Goal: Transaction & Acquisition: Register for event/course

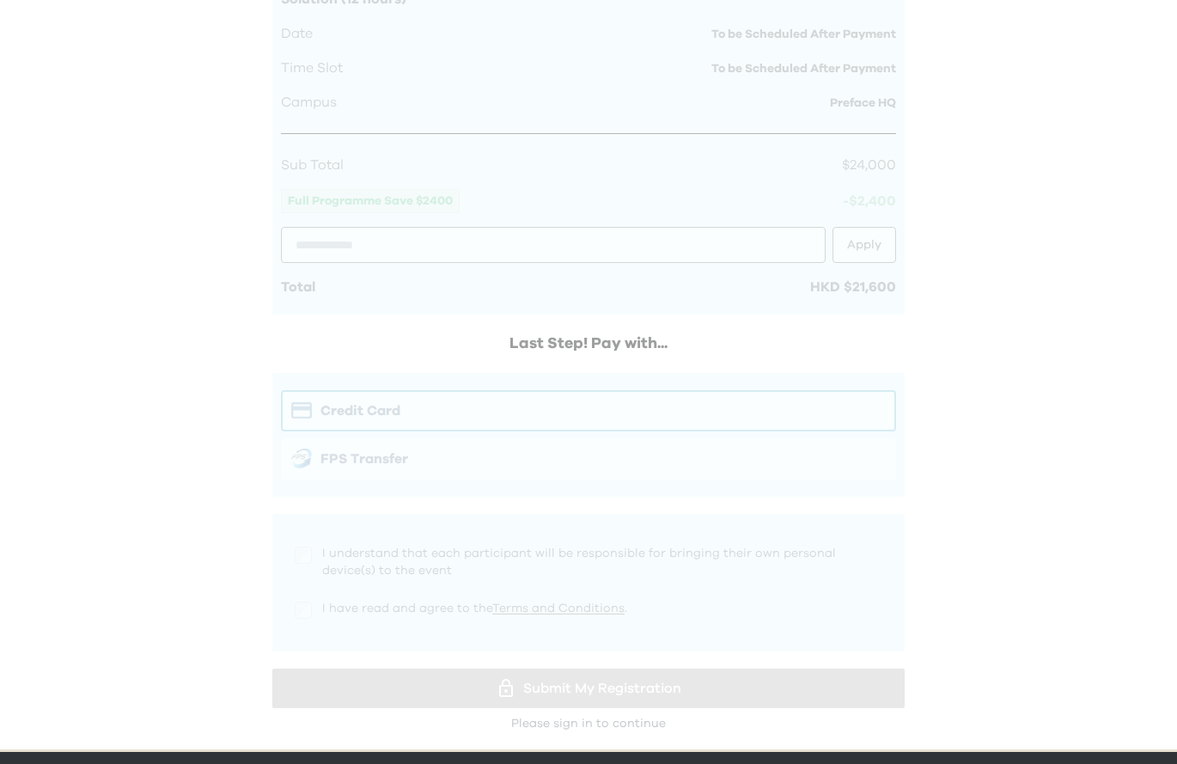
scroll to position [1123, 0]
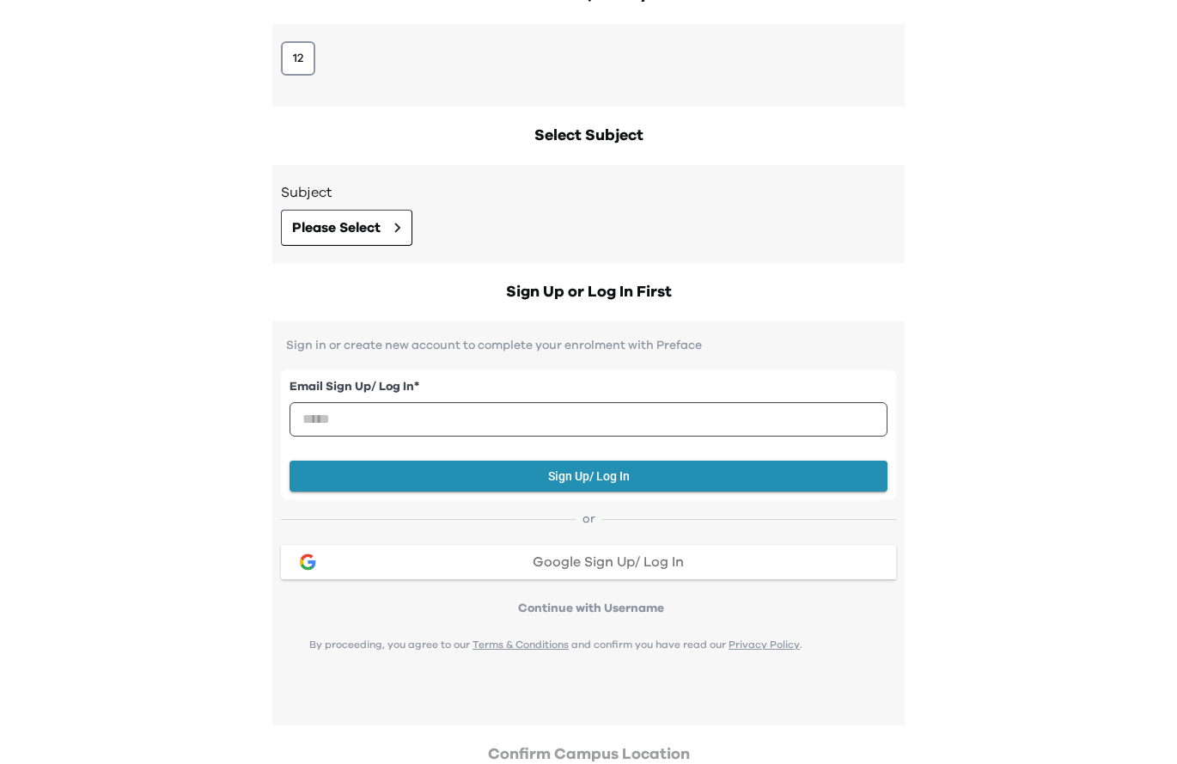
scroll to position [207, 0]
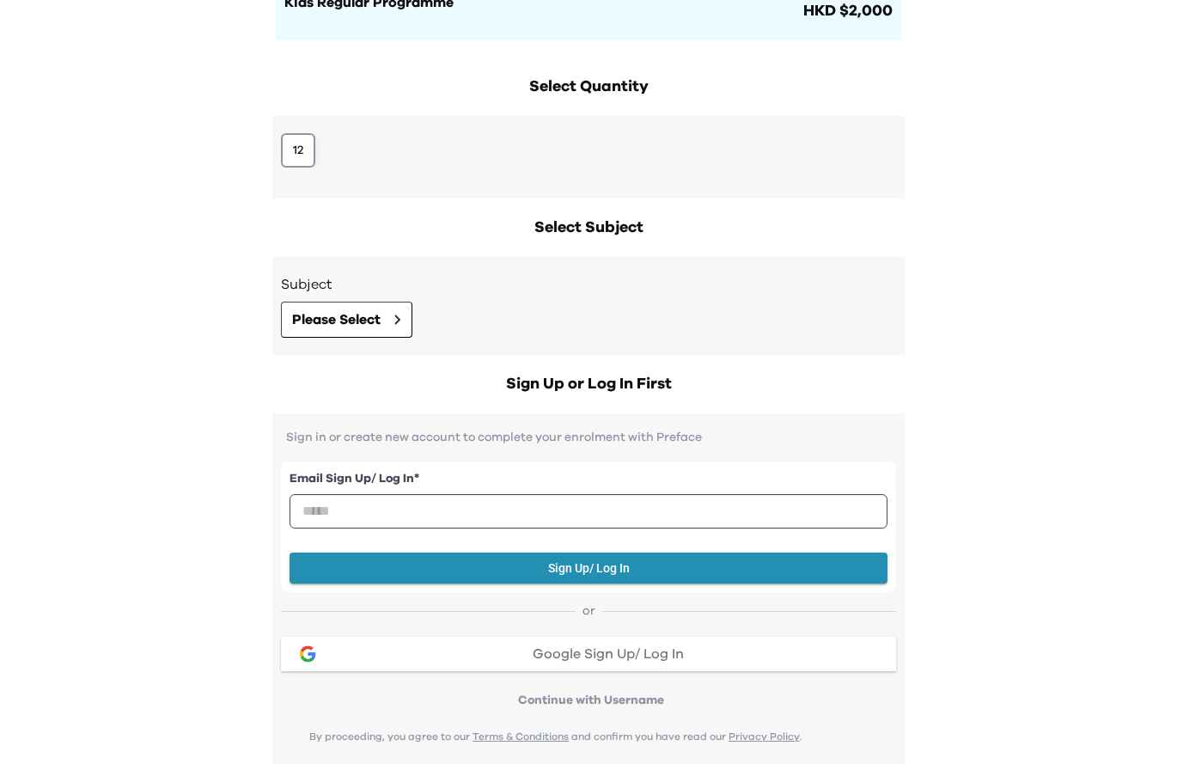
click at [284, 149] on button "12" at bounding box center [298, 150] width 34 height 34
click at [357, 322] on span "Please Select" at bounding box center [336, 319] width 89 height 21
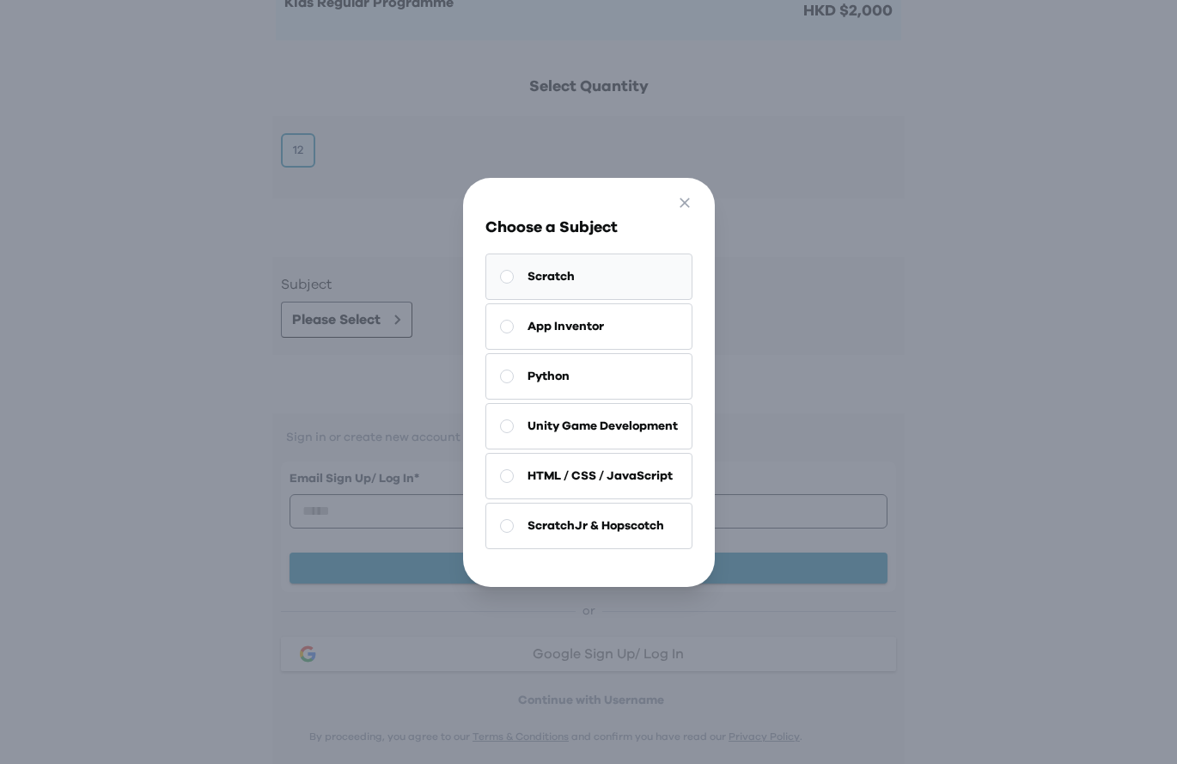
click at [561, 277] on span "Scratch" at bounding box center [551, 276] width 47 height 17
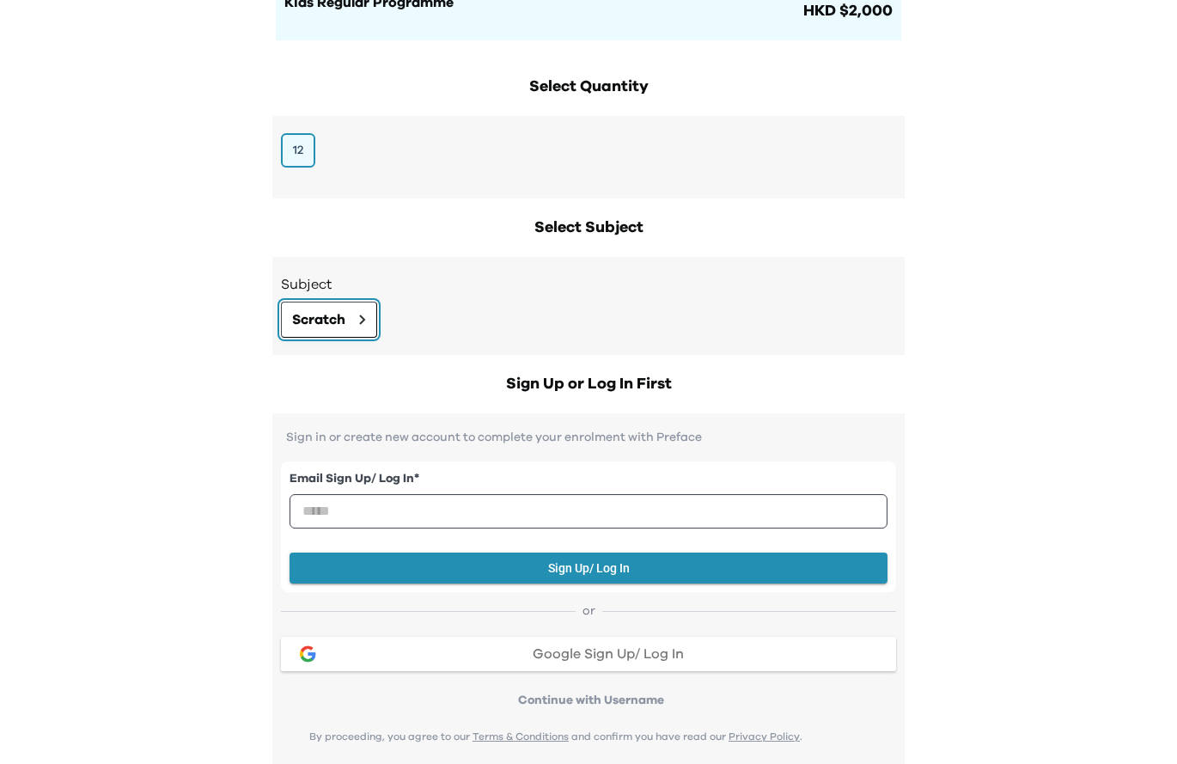
click at [347, 327] on button "Scratch" at bounding box center [329, 320] width 96 height 36
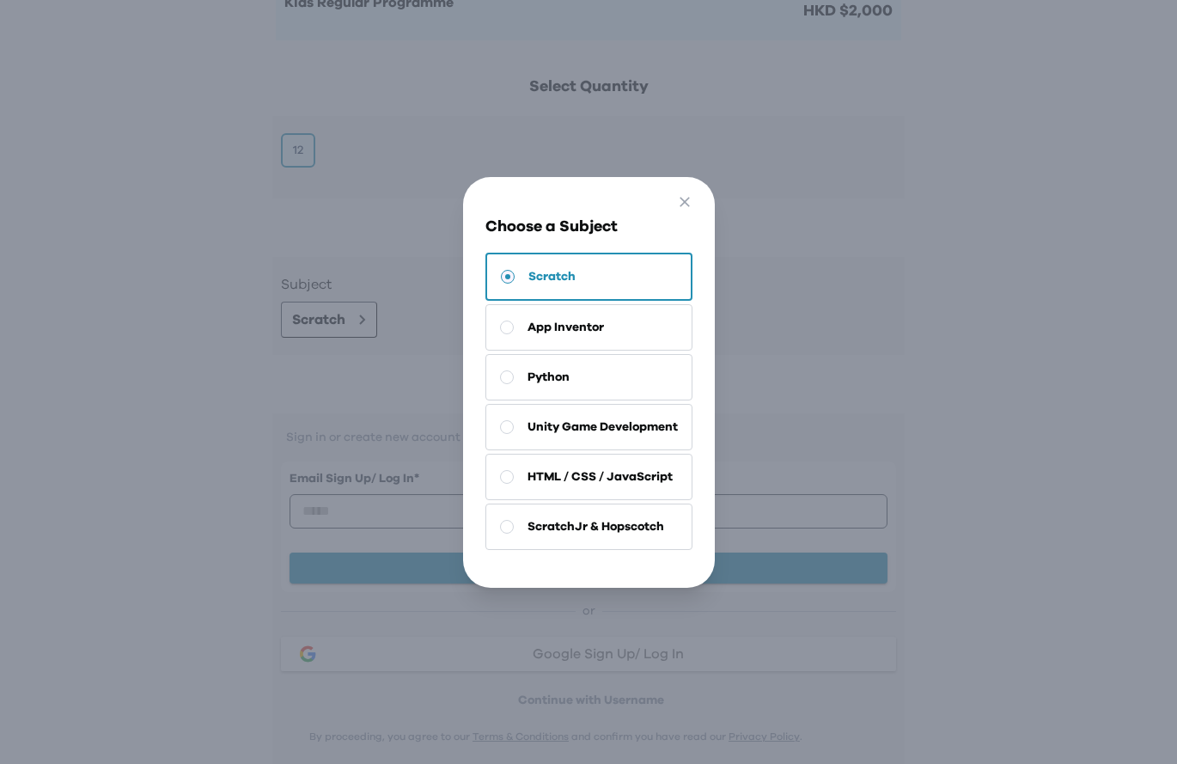
click at [254, 422] on div "Go Back Close Choose a Subject Scratch App Inventor Python Unity Game Developme…" at bounding box center [588, 382] width 1177 height 764
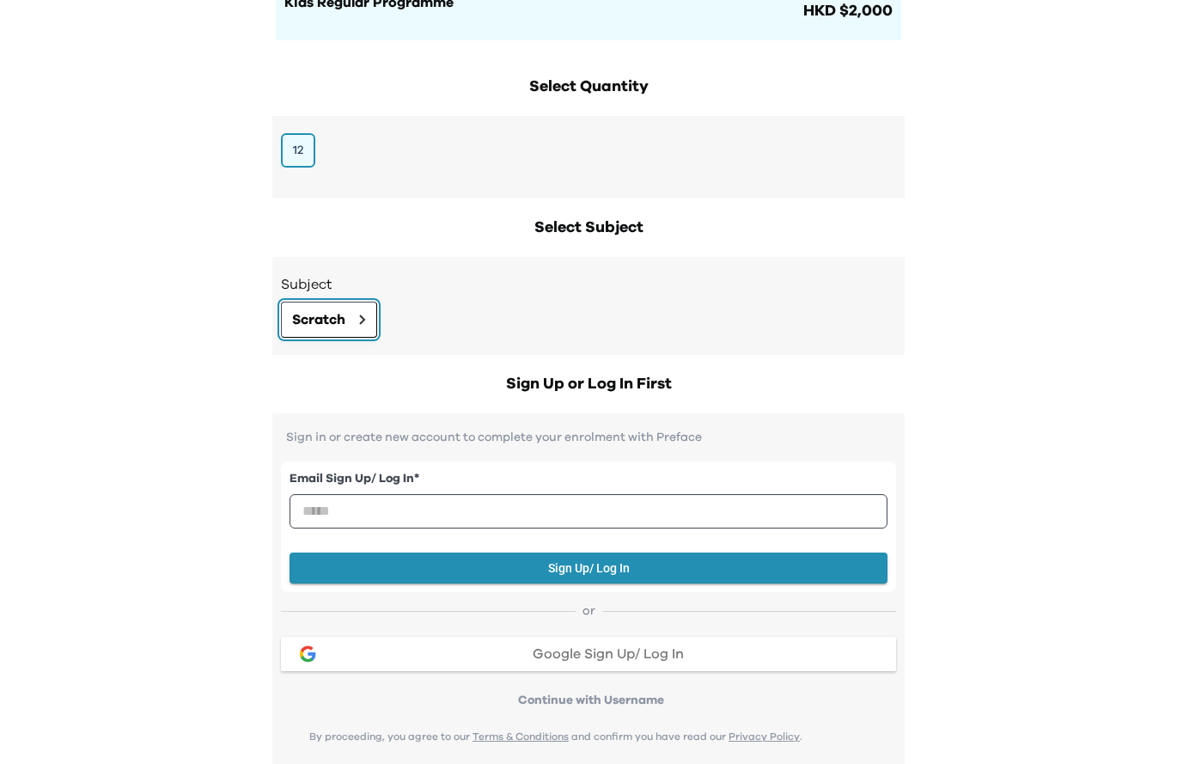
click at [333, 319] on span "Scratch" at bounding box center [318, 319] width 53 height 21
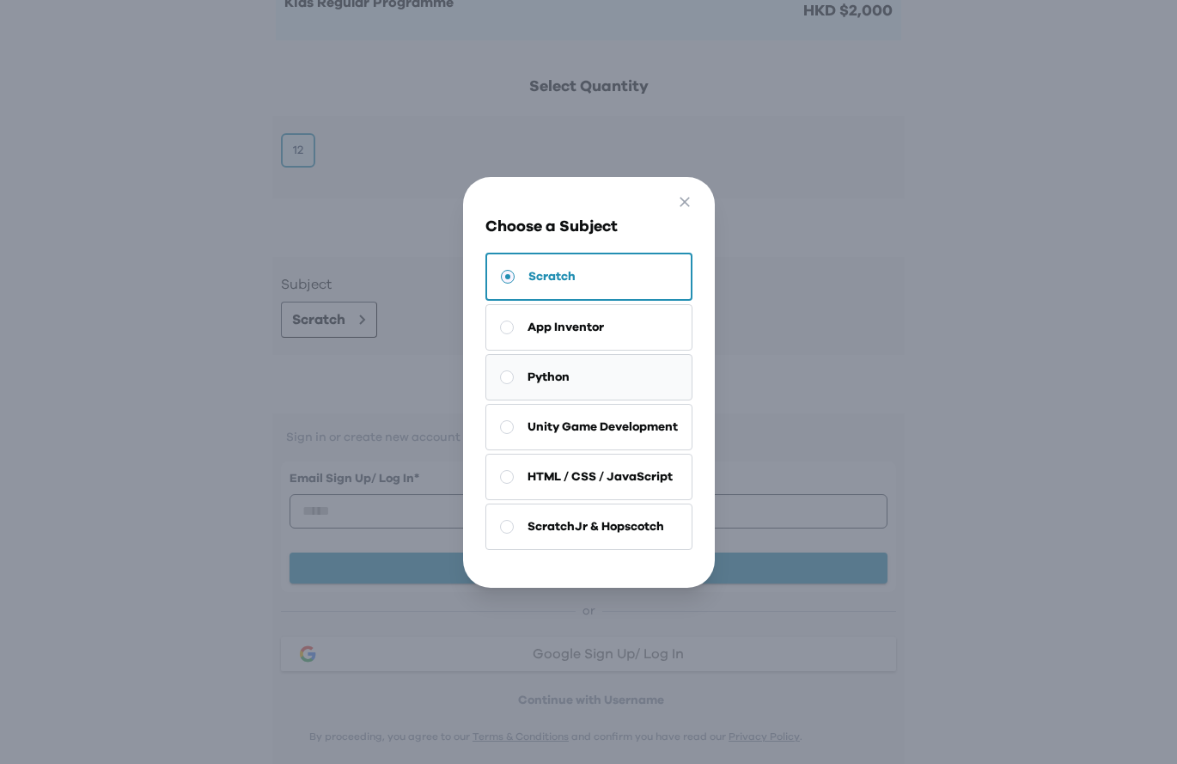
click at [559, 394] on button "Python" at bounding box center [589, 377] width 207 height 46
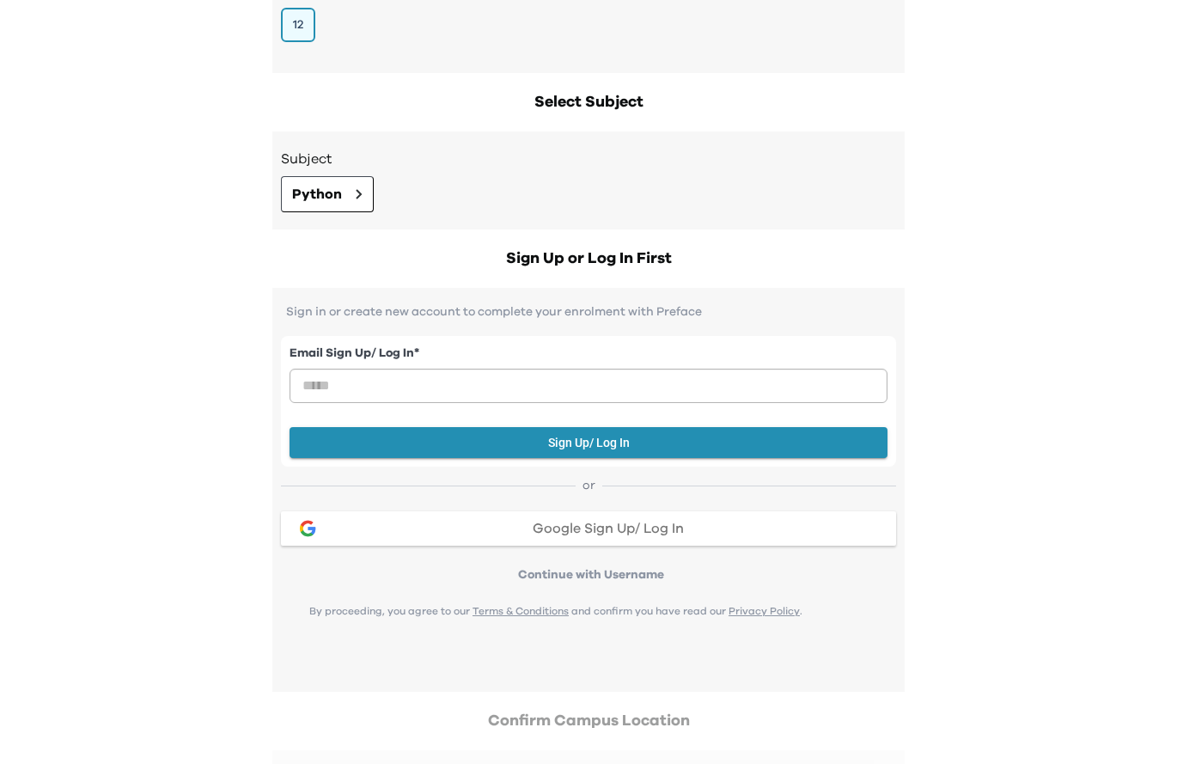
scroll to position [357, 0]
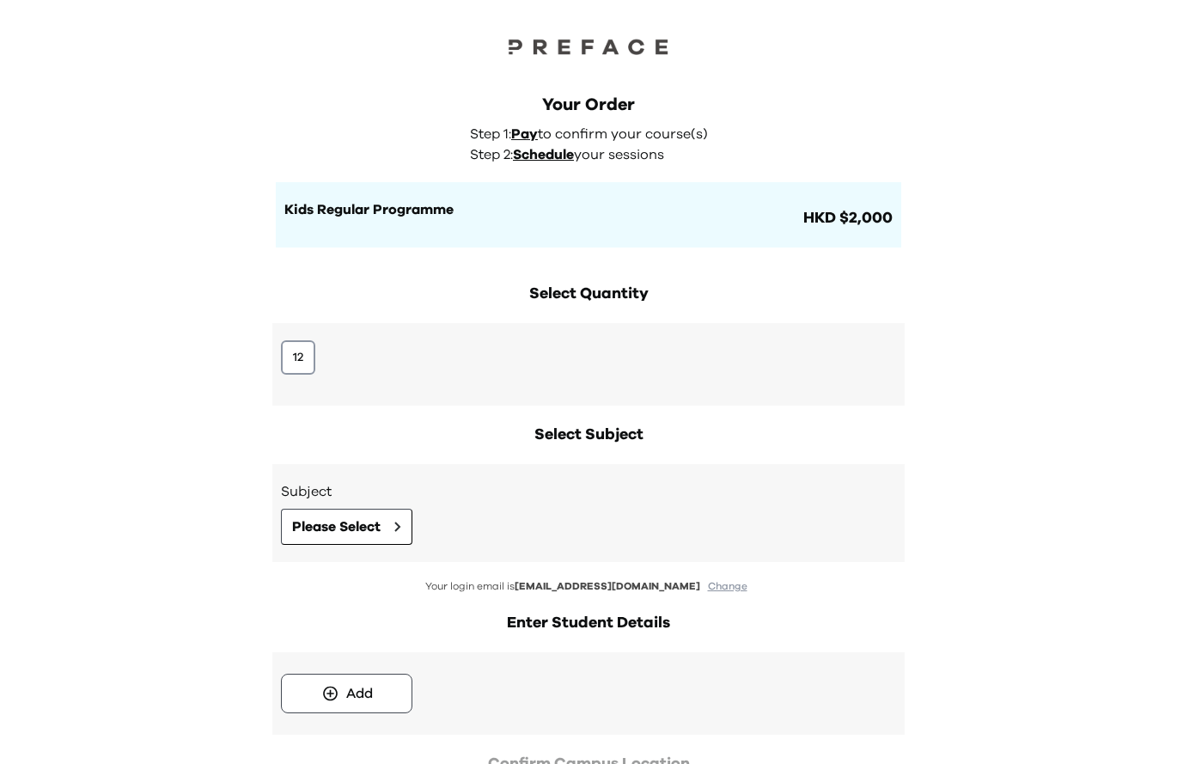
click at [321, 336] on div "12" at bounding box center [588, 364] width 632 height 82
click at [307, 354] on button "12" at bounding box center [298, 357] width 34 height 34
click at [394, 537] on button "Please Select" at bounding box center [346, 527] width 131 height 36
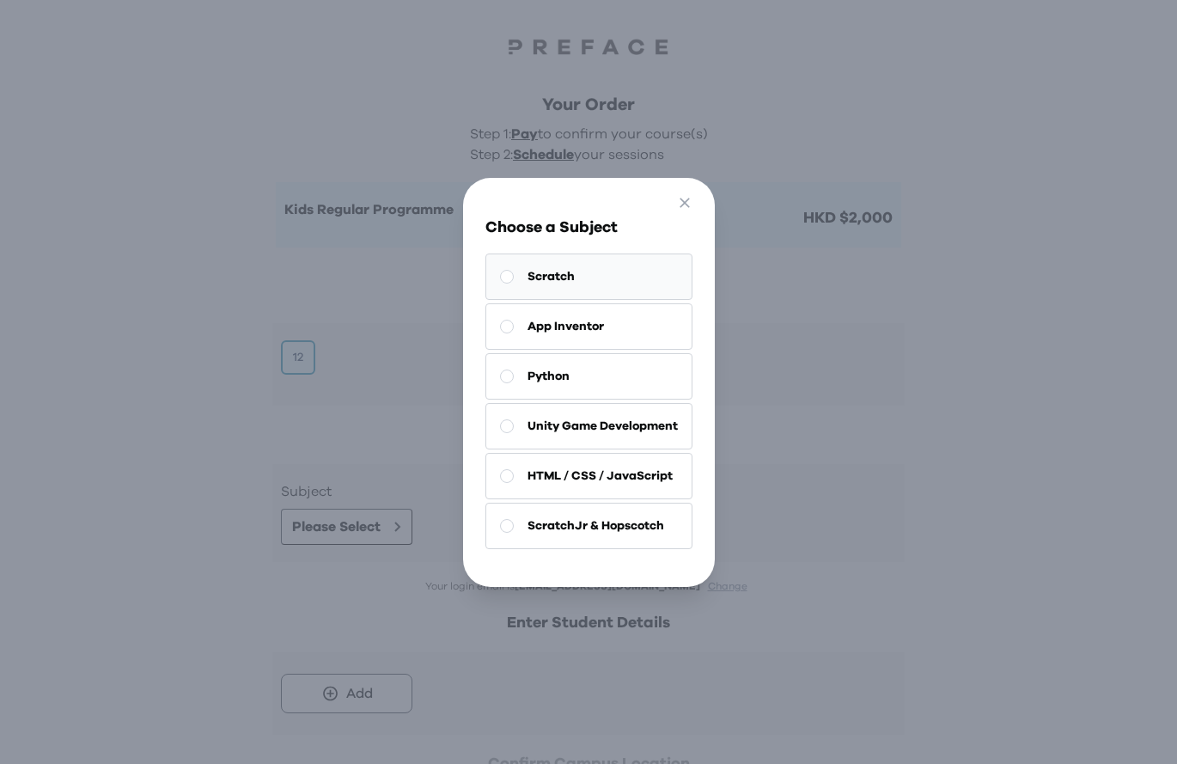
click at [555, 278] on span "Scratch" at bounding box center [551, 276] width 47 height 17
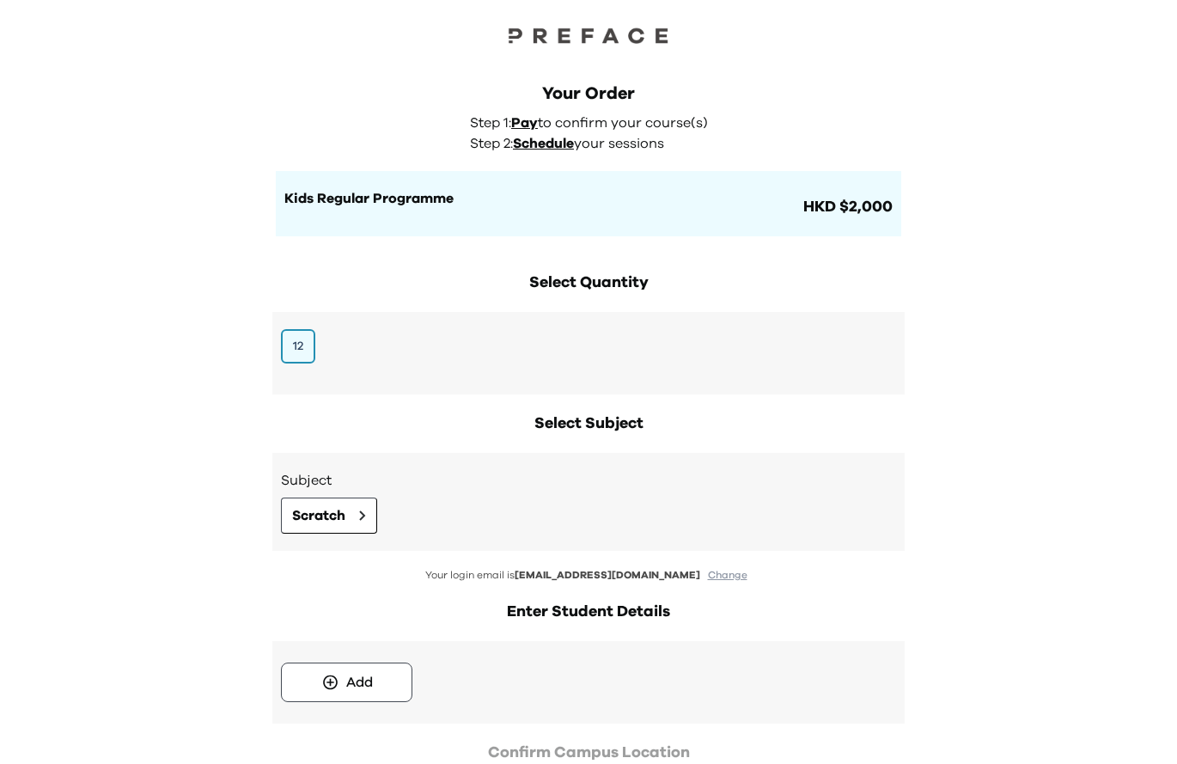
scroll to position [258, 0]
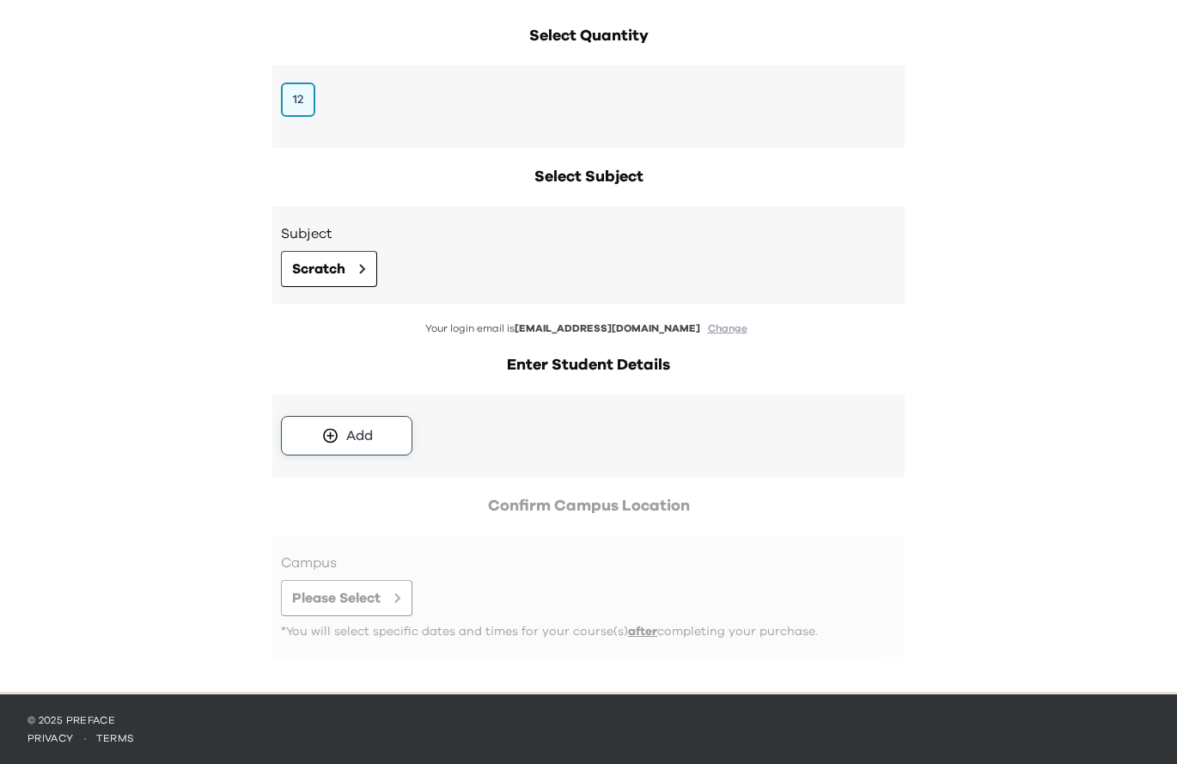
click at [360, 441] on div "Add" at bounding box center [359, 435] width 27 height 21
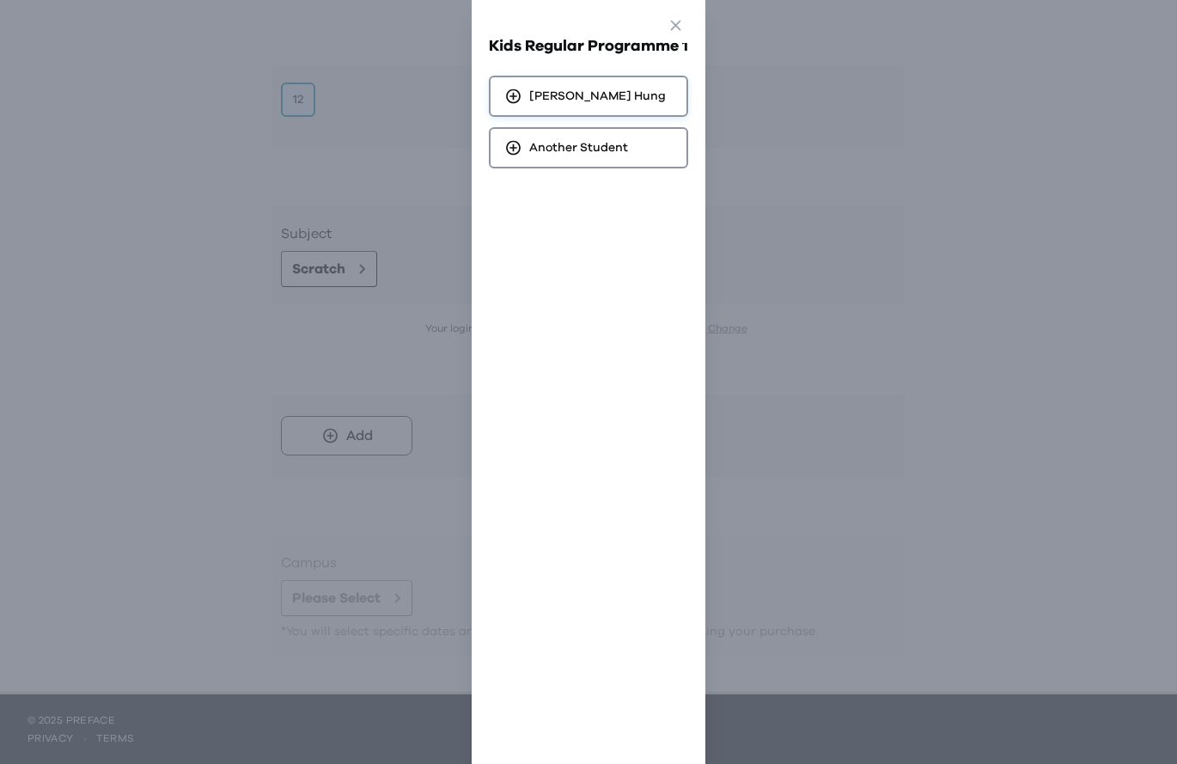
click at [559, 101] on span "Stefan Hung" at bounding box center [597, 96] width 137 height 17
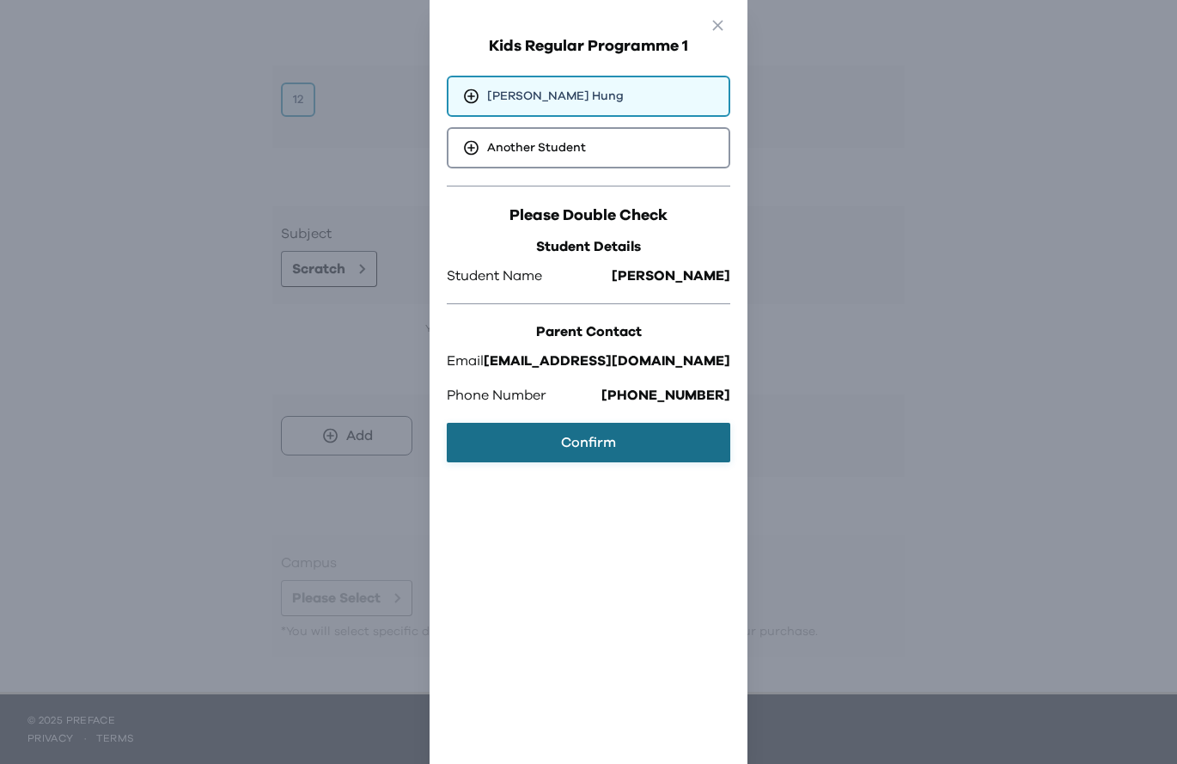
click at [580, 435] on button "Confirm" at bounding box center [589, 443] width 284 height 40
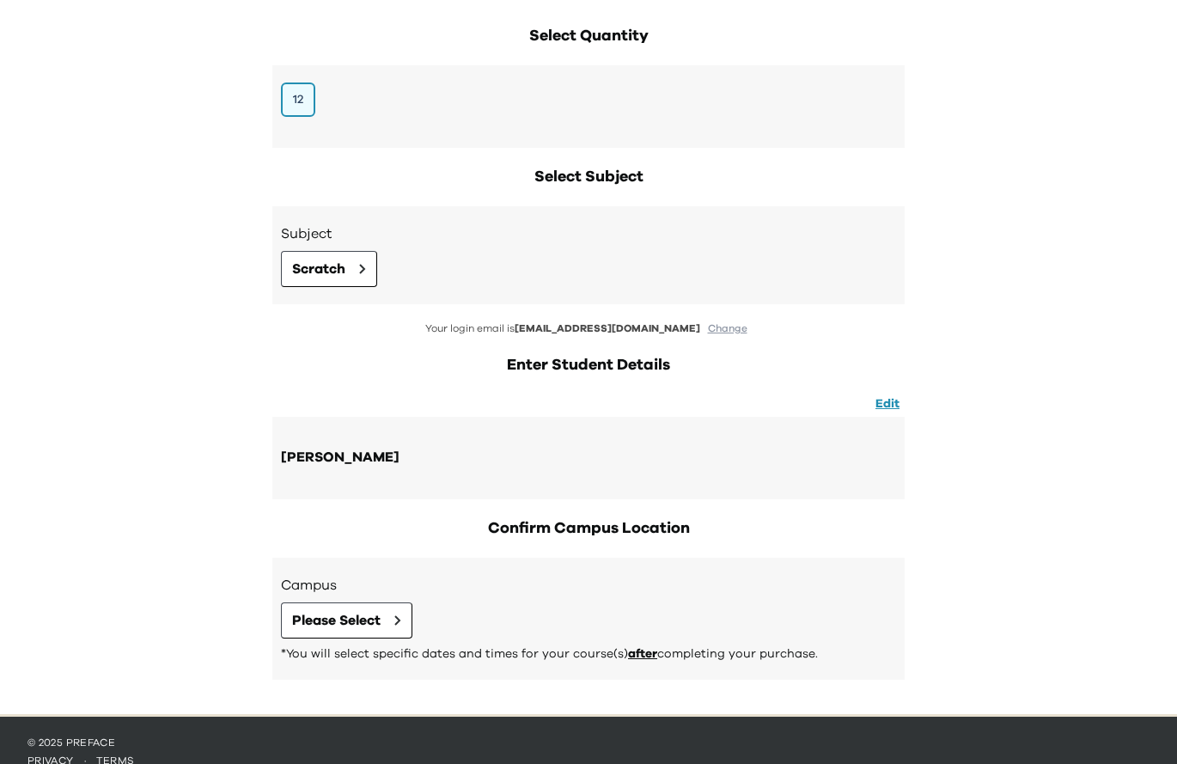
scroll to position [280, 0]
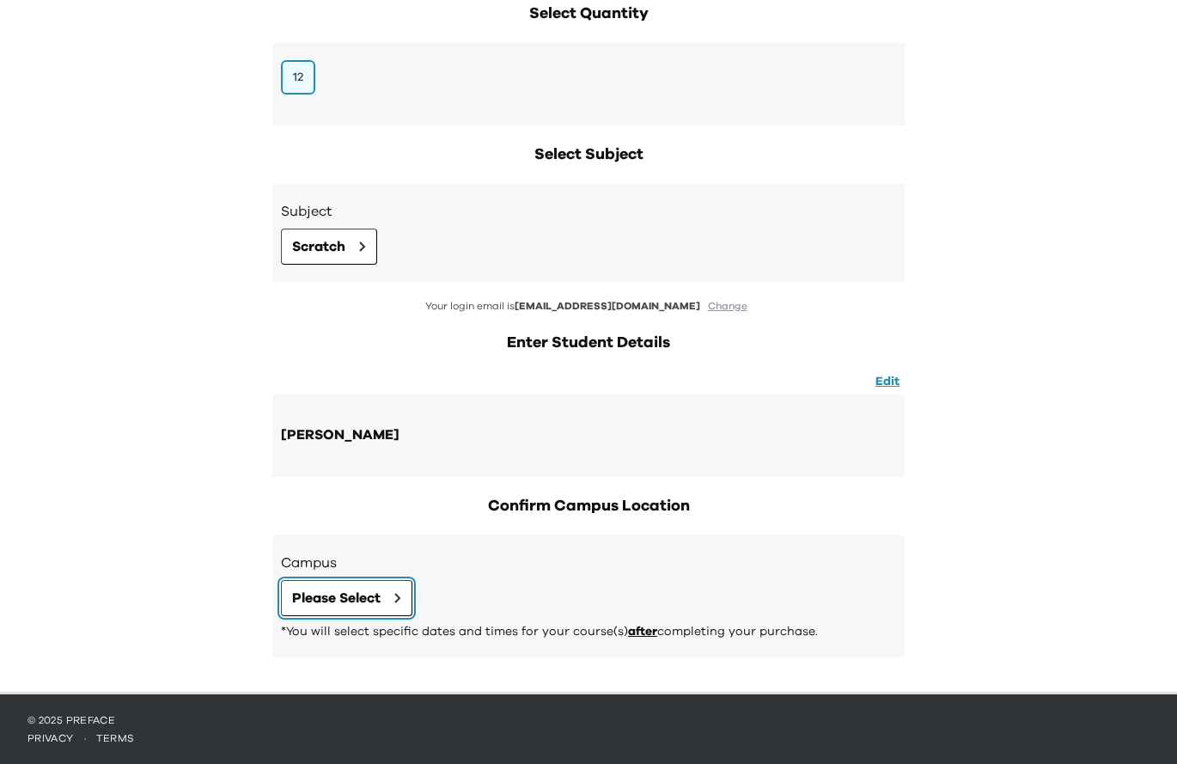
click at [381, 596] on span "Please Select" at bounding box center [336, 598] width 89 height 21
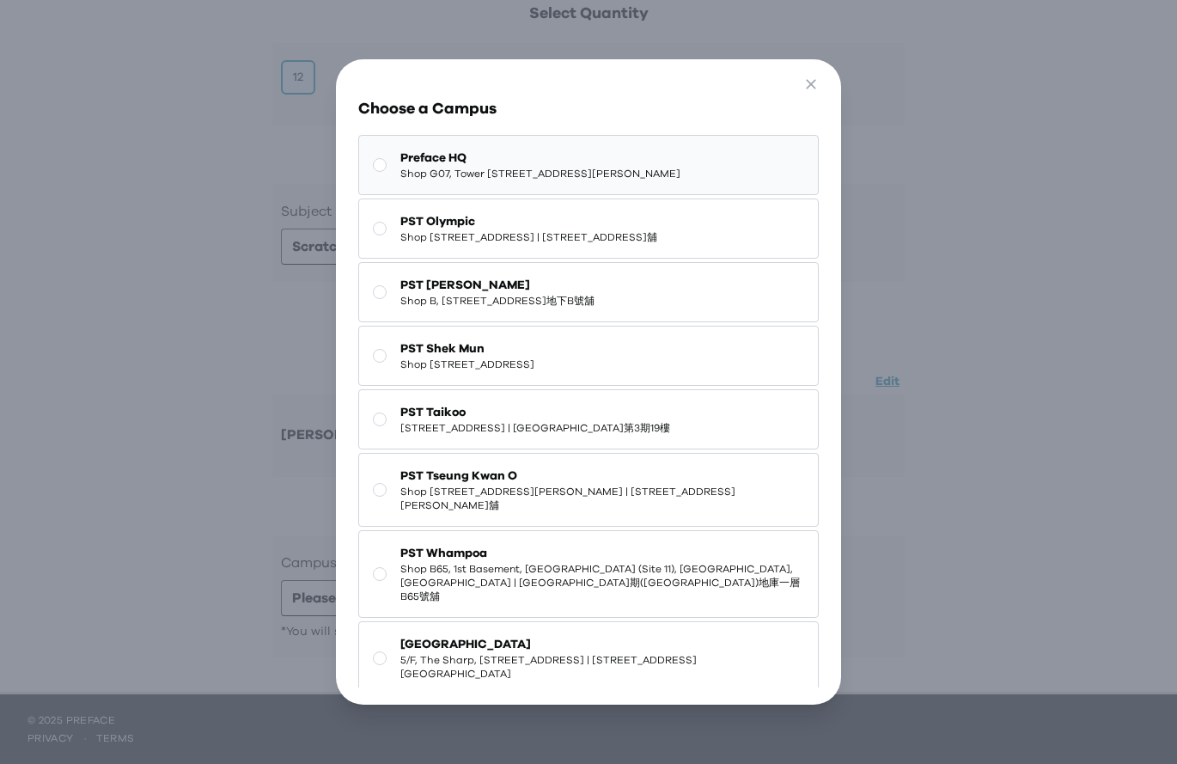
click at [520, 180] on span "Shop G07, Tower 535, 535 Jaffe Road, Causeway Bay | 銅鑼灣謝斐道535號Tower 535 地下G07號舖" at bounding box center [540, 174] width 280 height 14
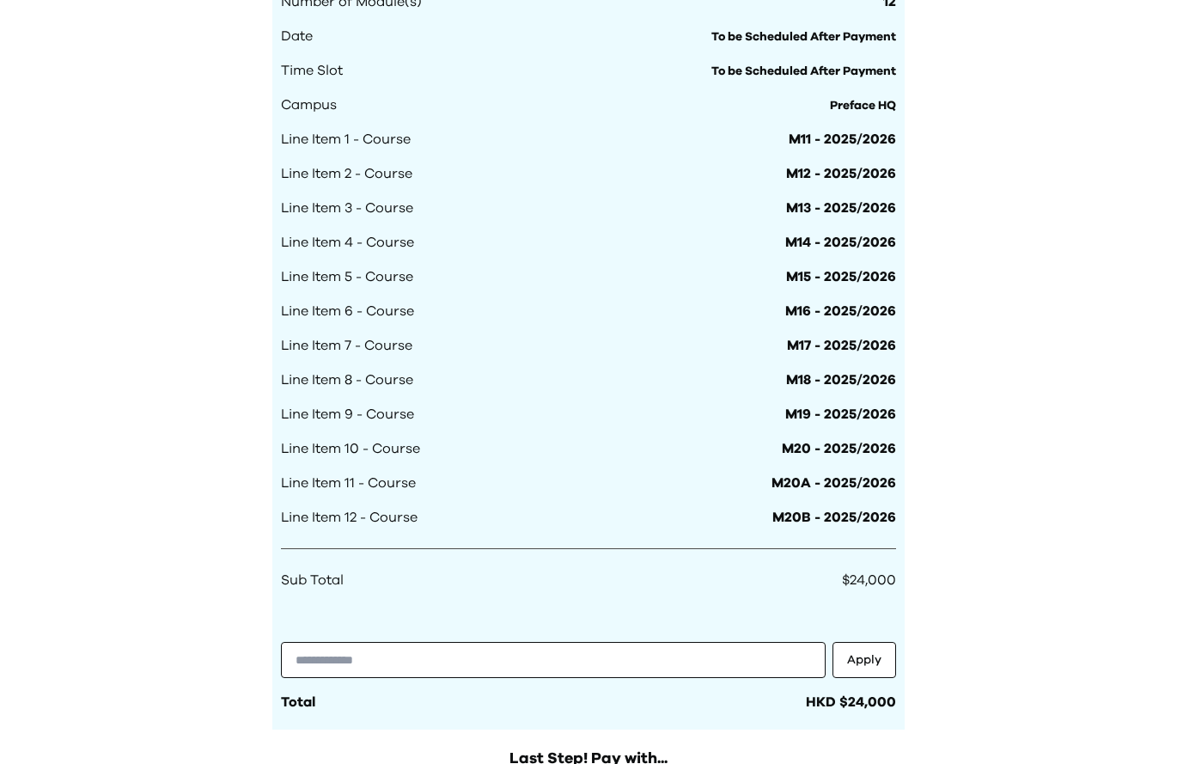
scroll to position [1075, 0]
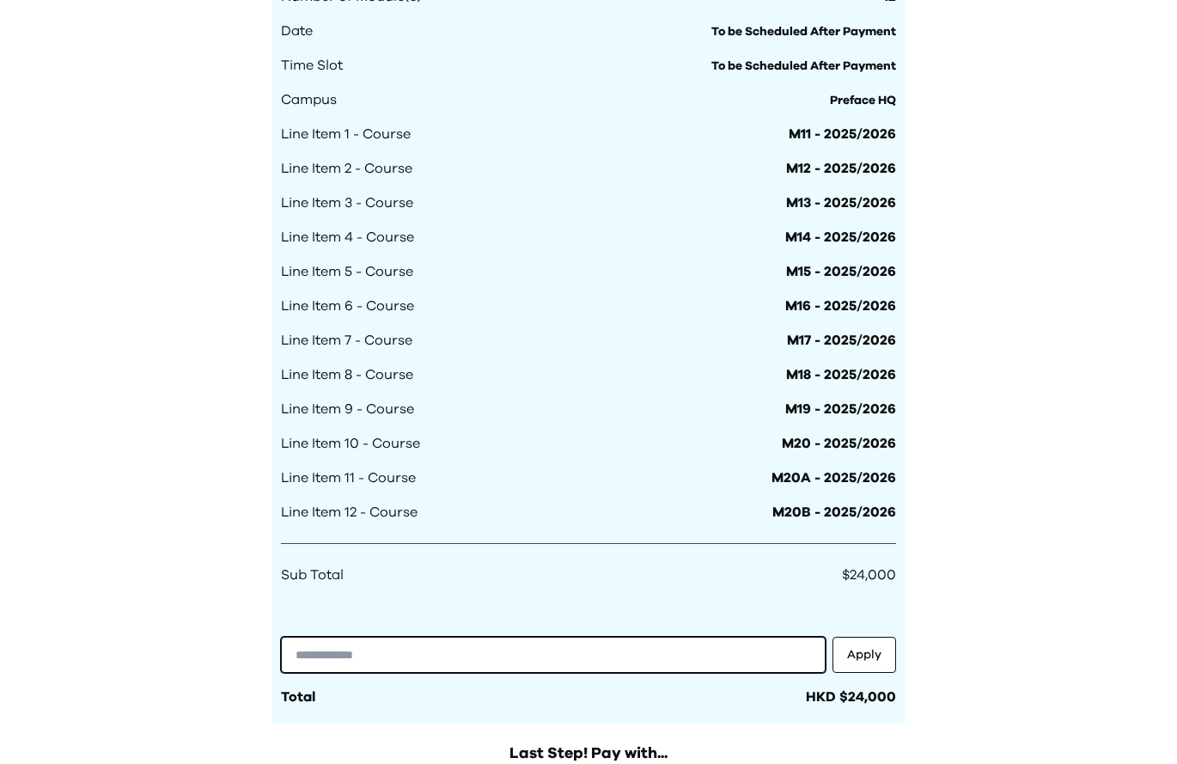
click at [456, 658] on input "text" at bounding box center [553, 655] width 545 height 36
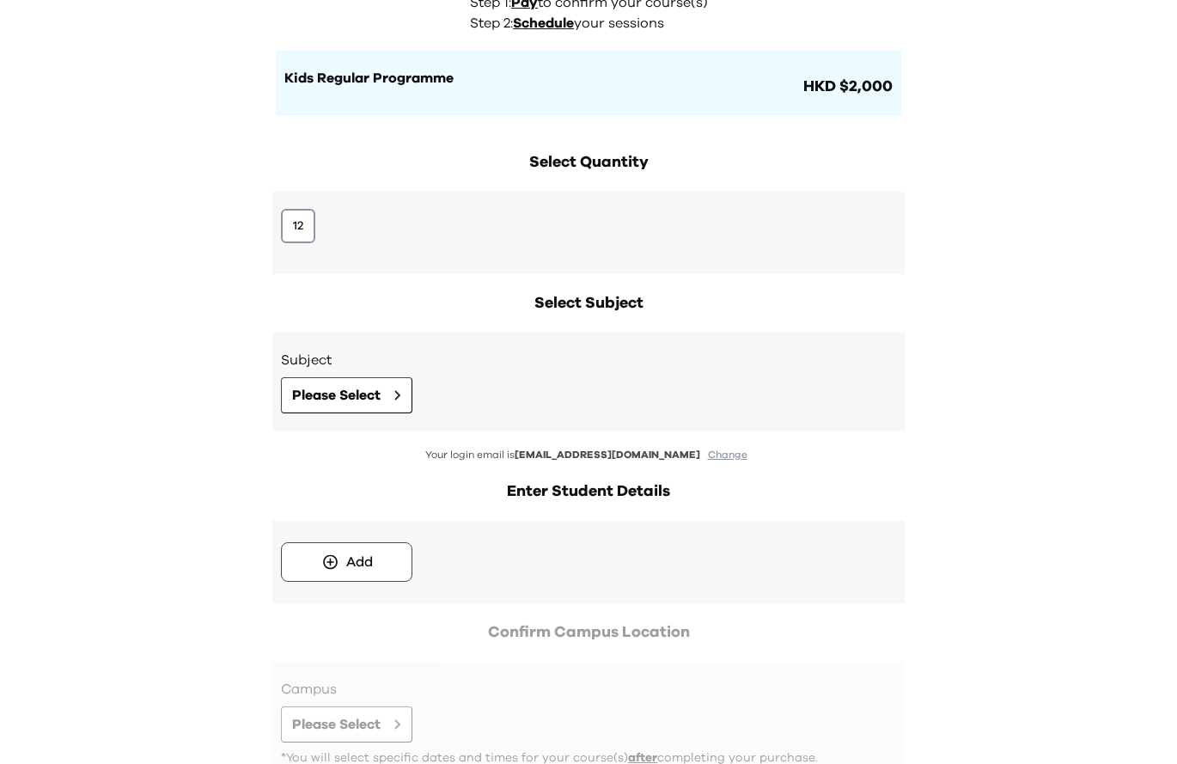
scroll to position [258, 0]
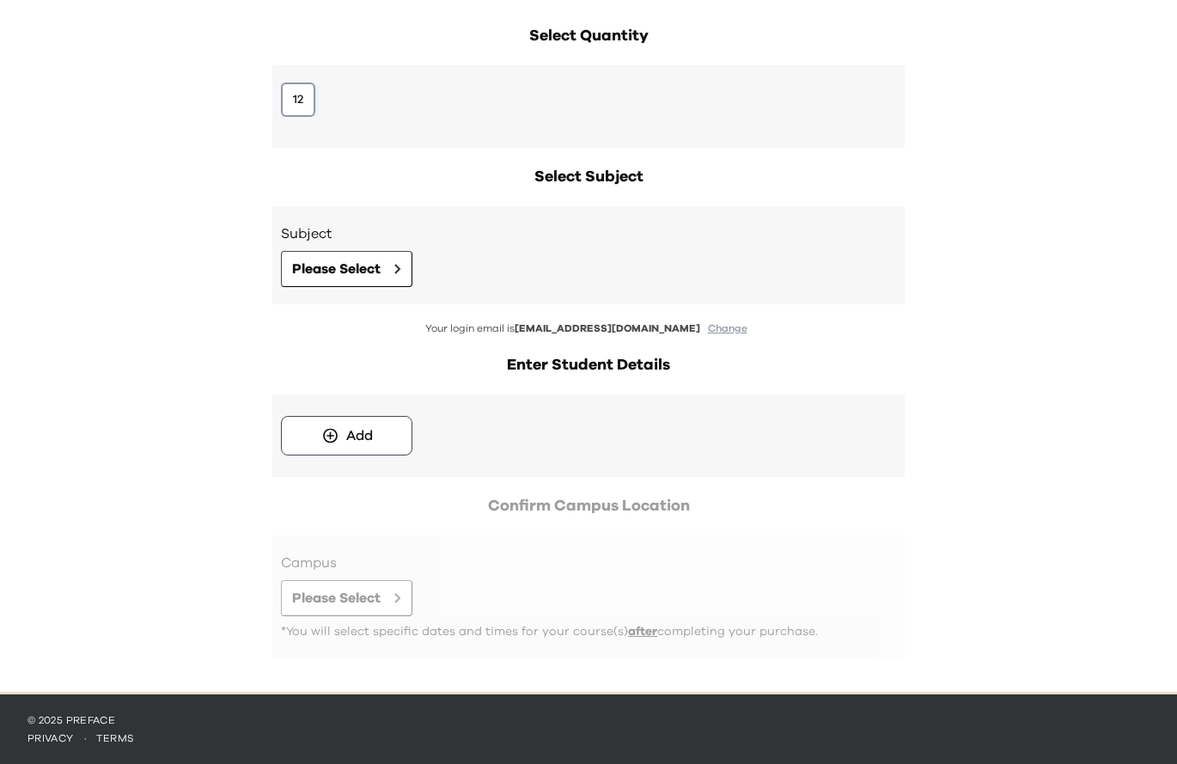
click at [291, 97] on button "12" at bounding box center [298, 99] width 34 height 34
click at [356, 282] on button "Please Select" at bounding box center [346, 269] width 131 height 36
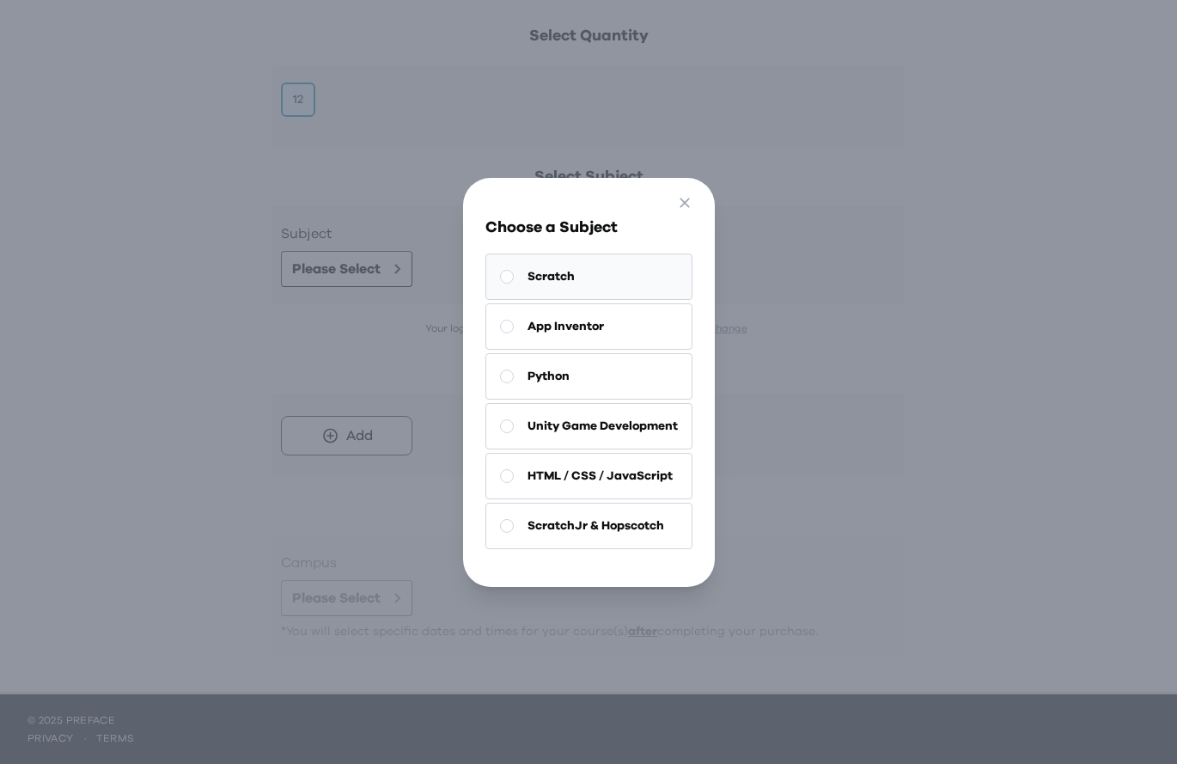
click at [583, 275] on button "Scratch" at bounding box center [589, 277] width 207 height 46
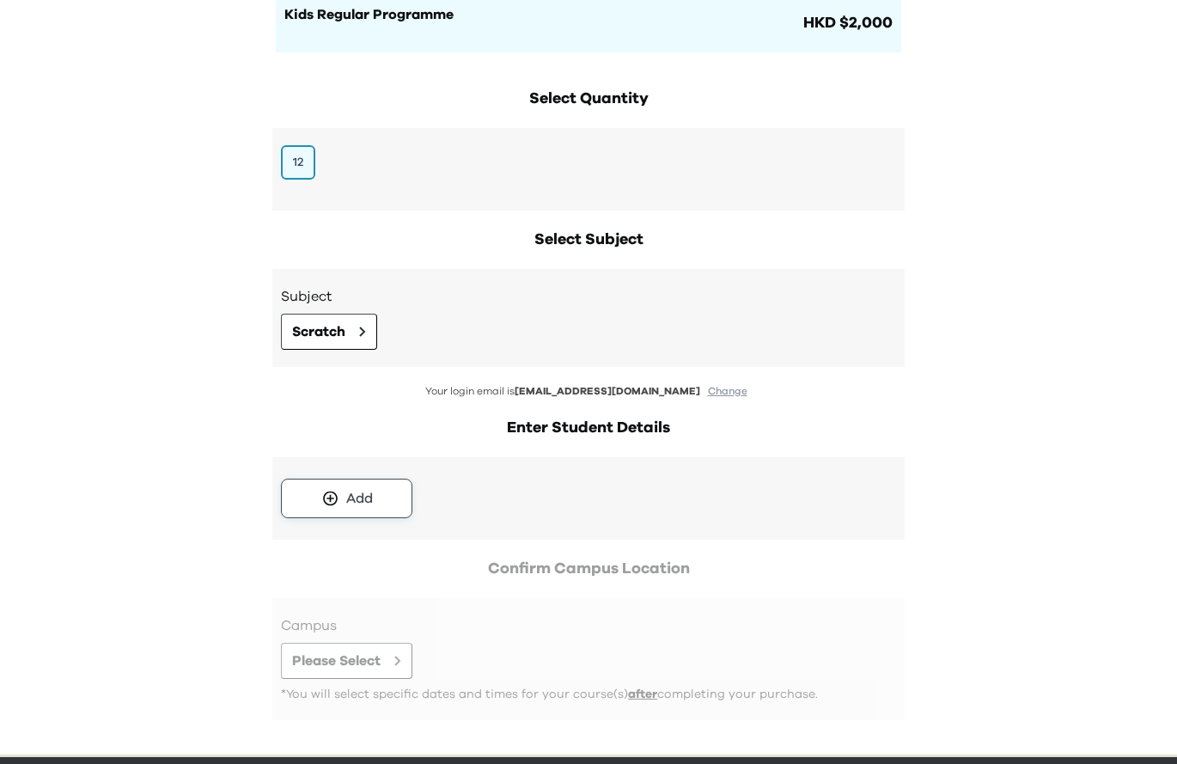
scroll to position [138, 0]
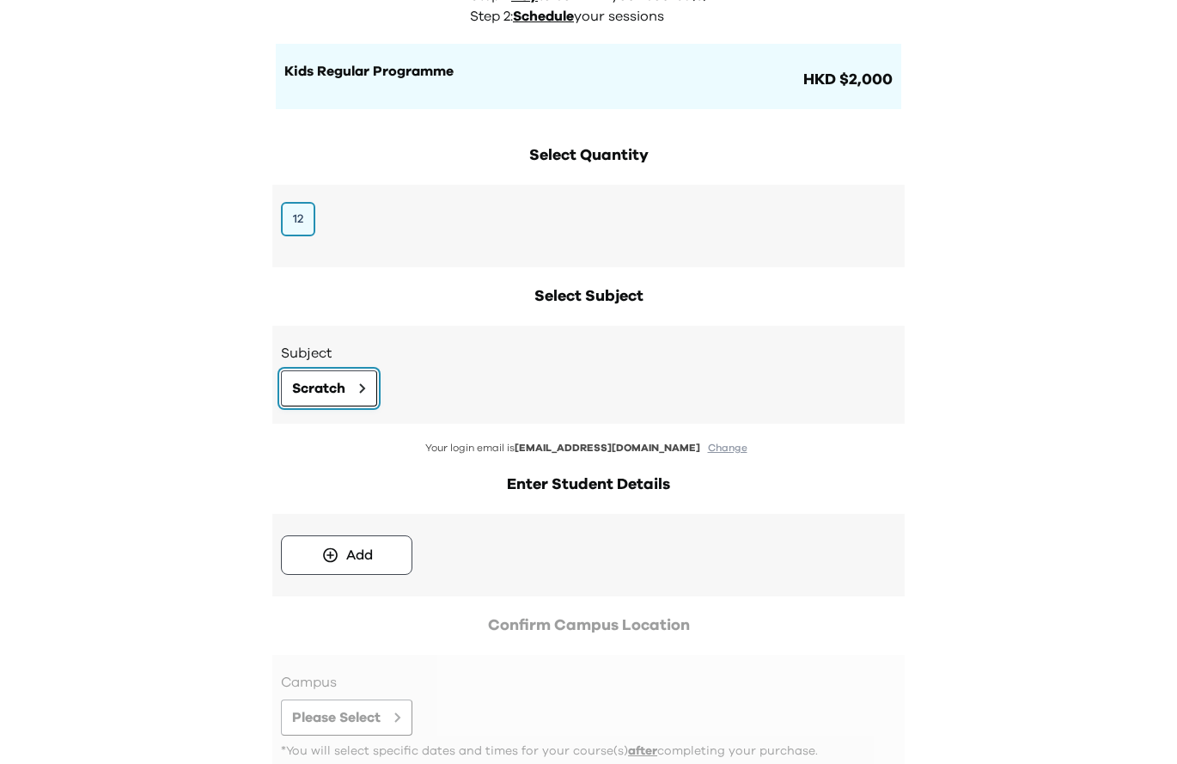
click at [331, 381] on span "Scratch" at bounding box center [318, 388] width 53 height 21
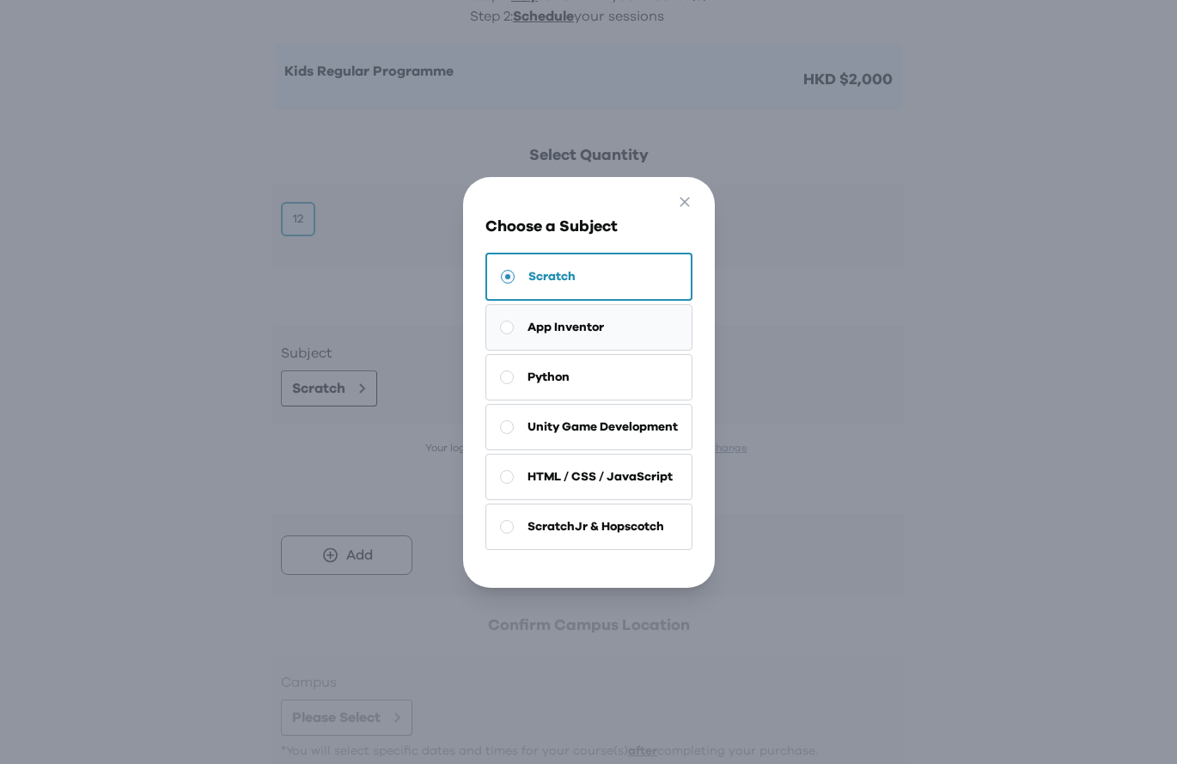
click at [606, 338] on button "App Inventor" at bounding box center [589, 327] width 207 height 46
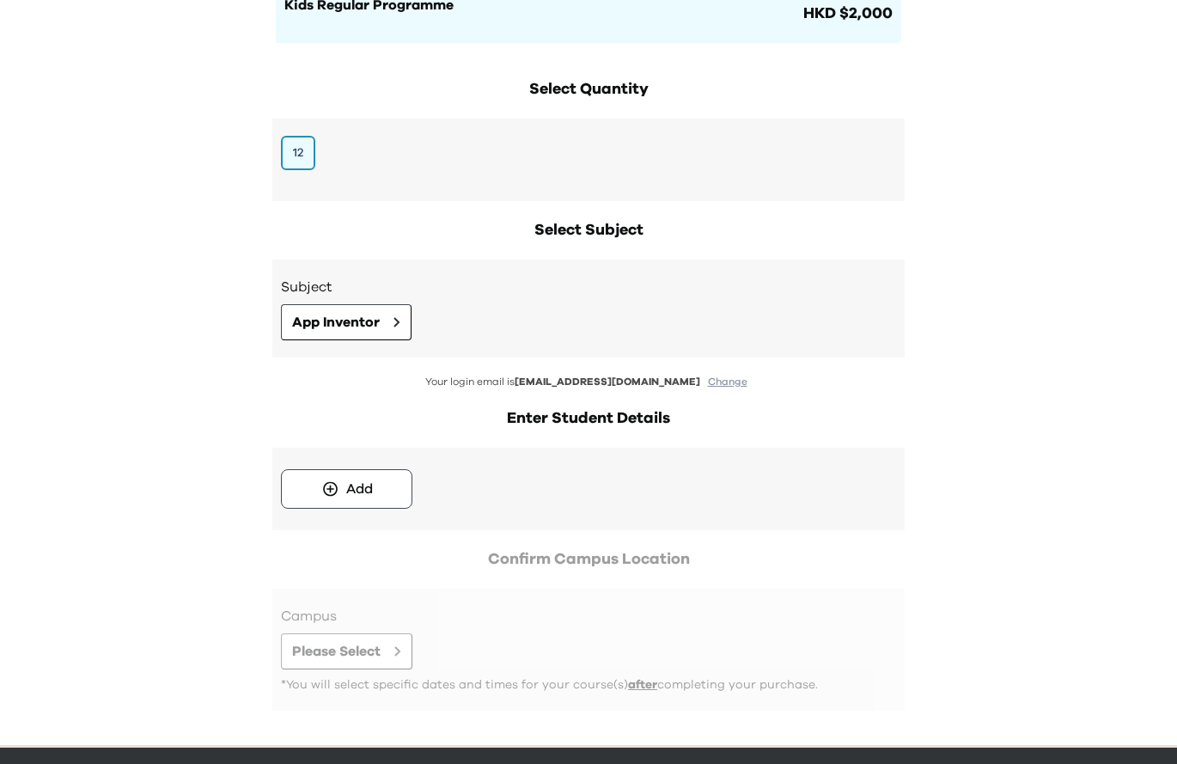
scroll to position [258, 0]
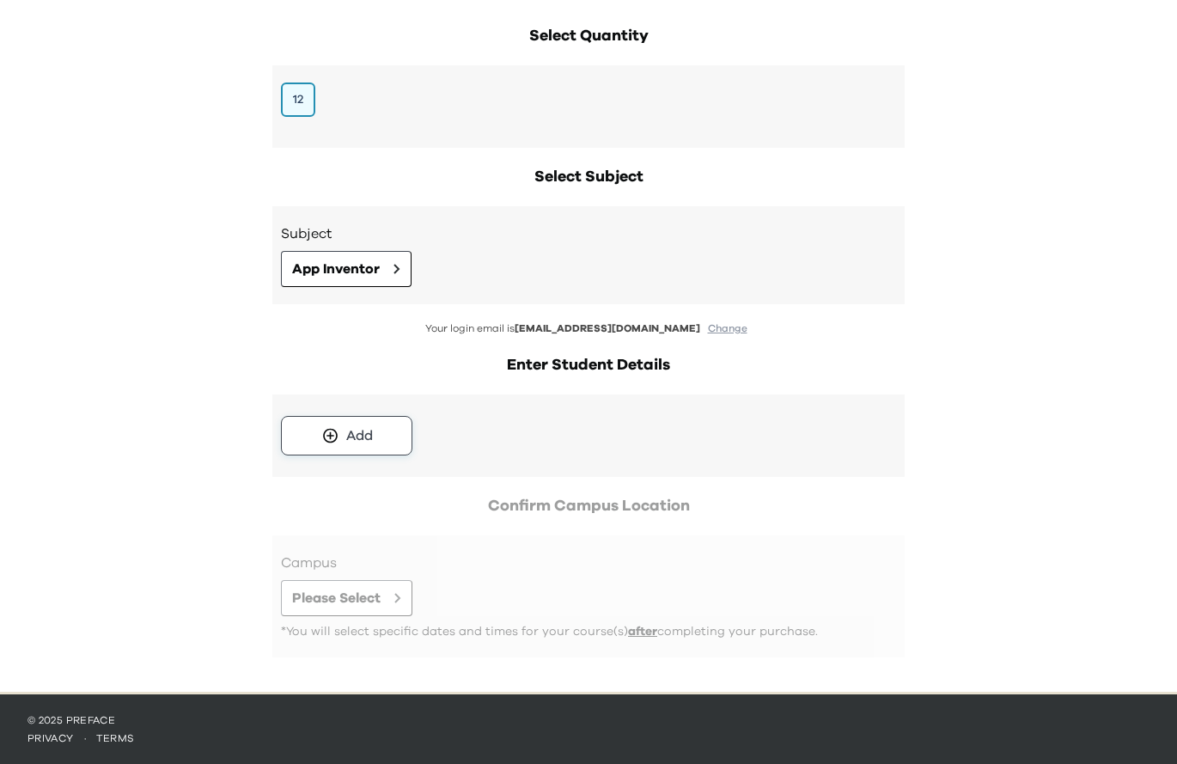
click at [339, 452] on button "Add" at bounding box center [346, 436] width 131 height 40
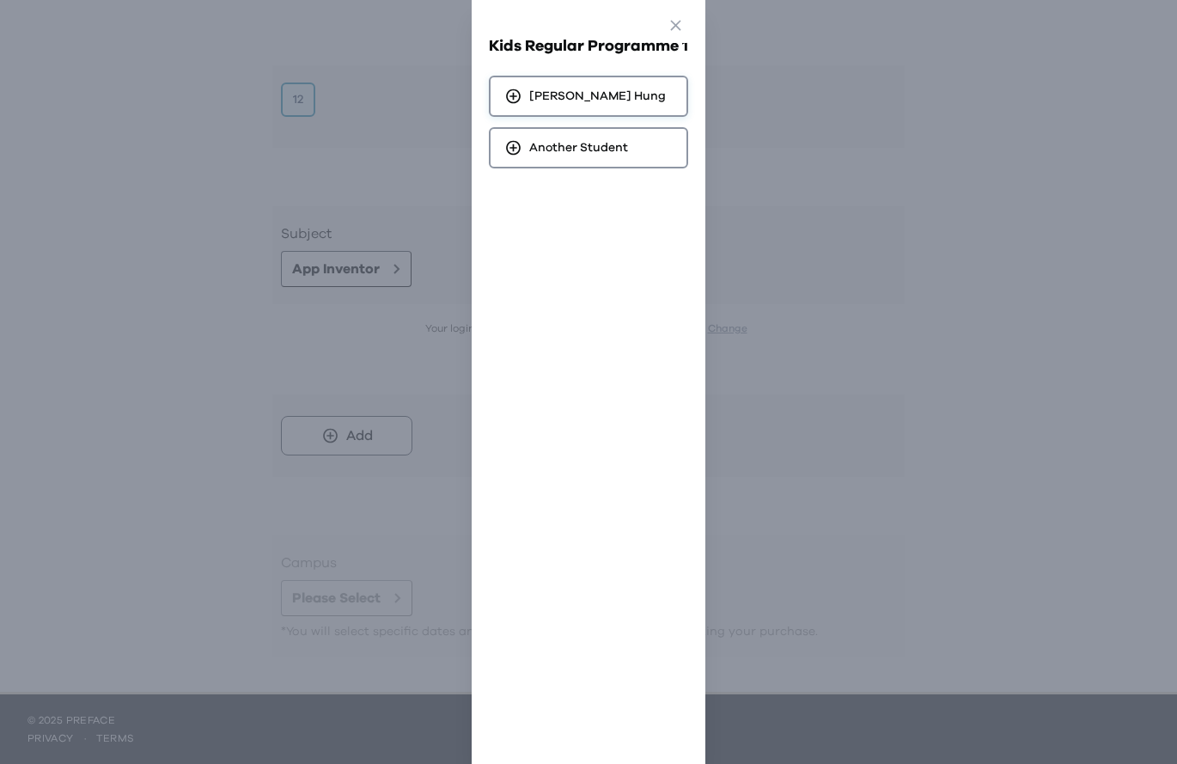
click at [626, 95] on div "Stefan Hung" at bounding box center [588, 96] width 199 height 41
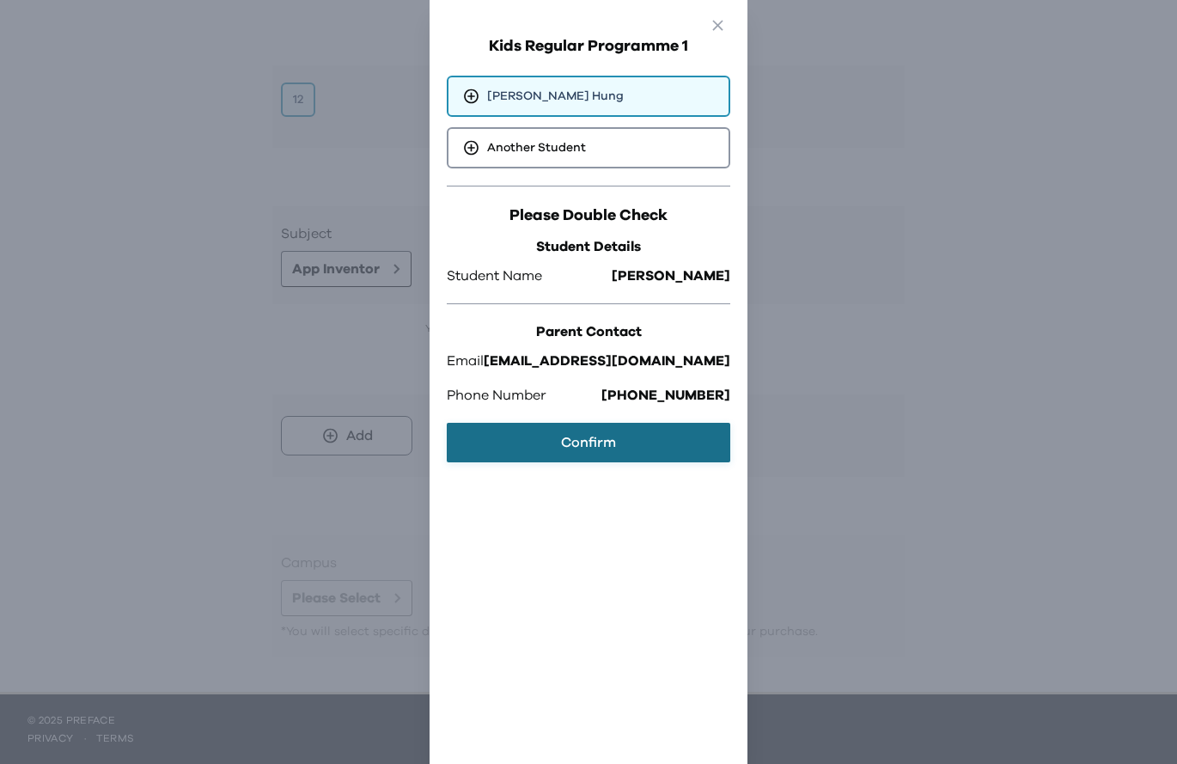
click at [609, 445] on button "Confirm" at bounding box center [589, 443] width 284 height 40
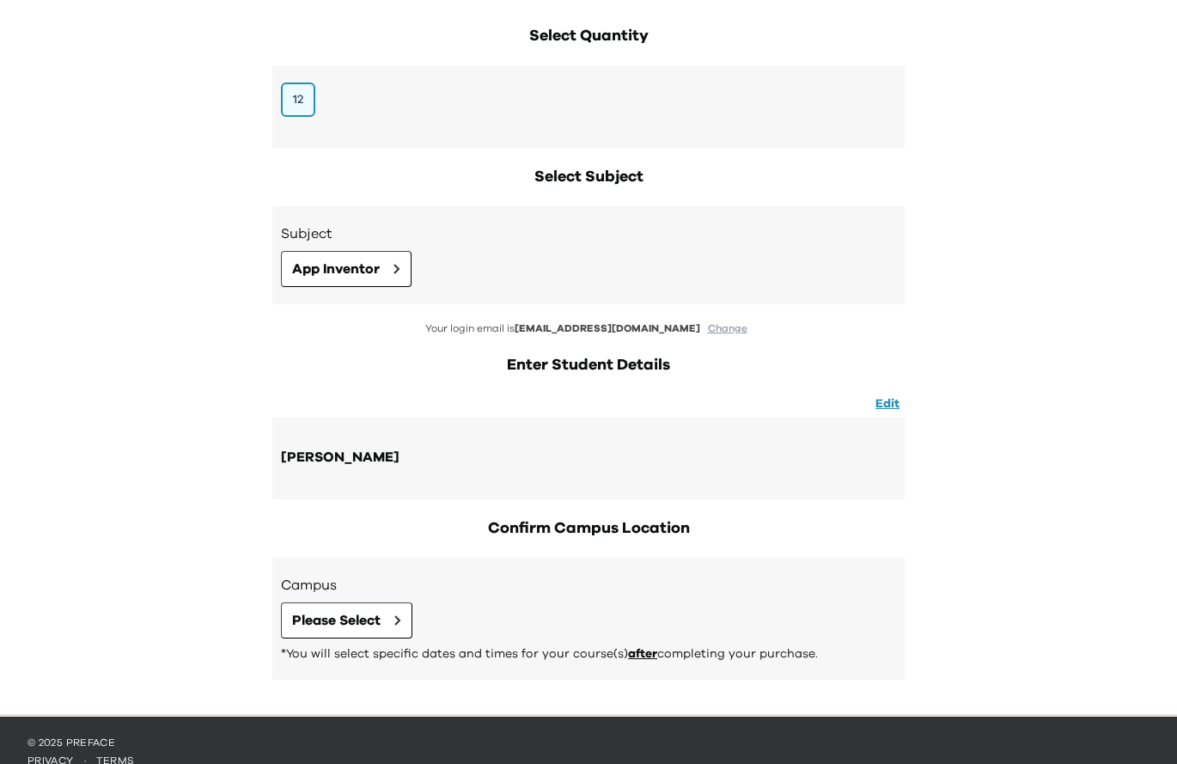
scroll to position [277, 0]
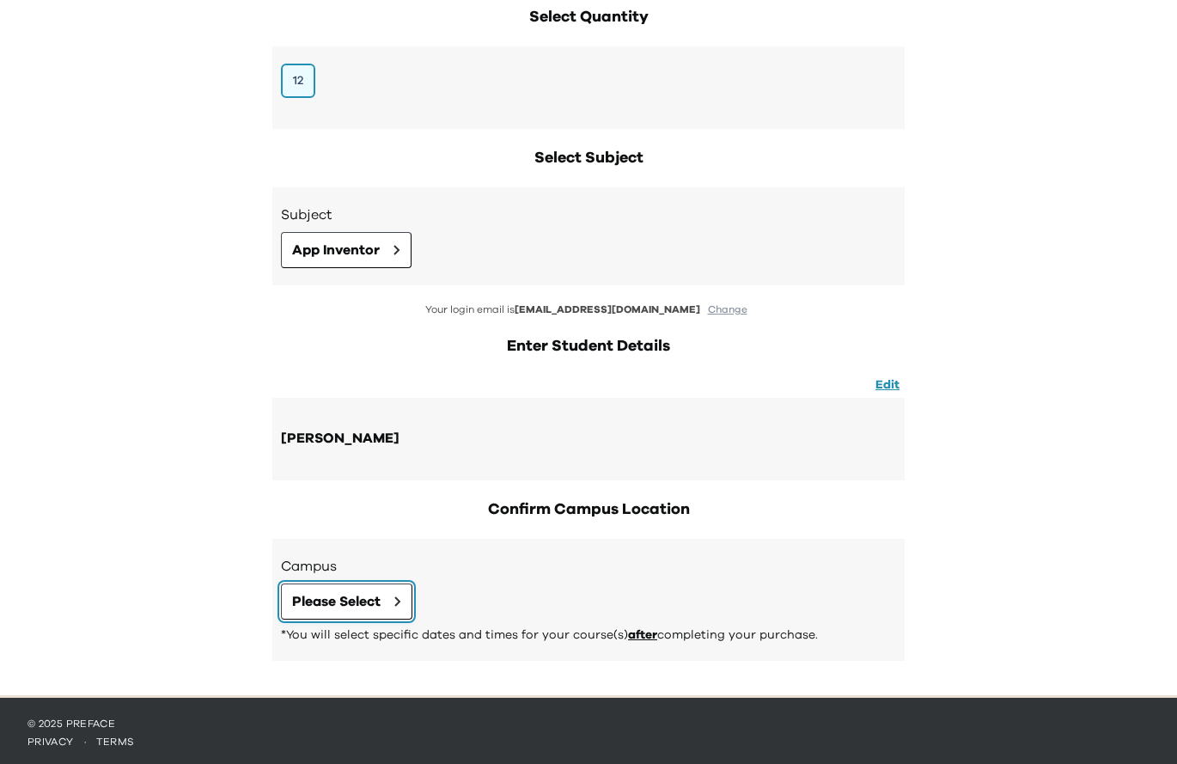
click at [381, 597] on span "Please Select" at bounding box center [336, 601] width 89 height 21
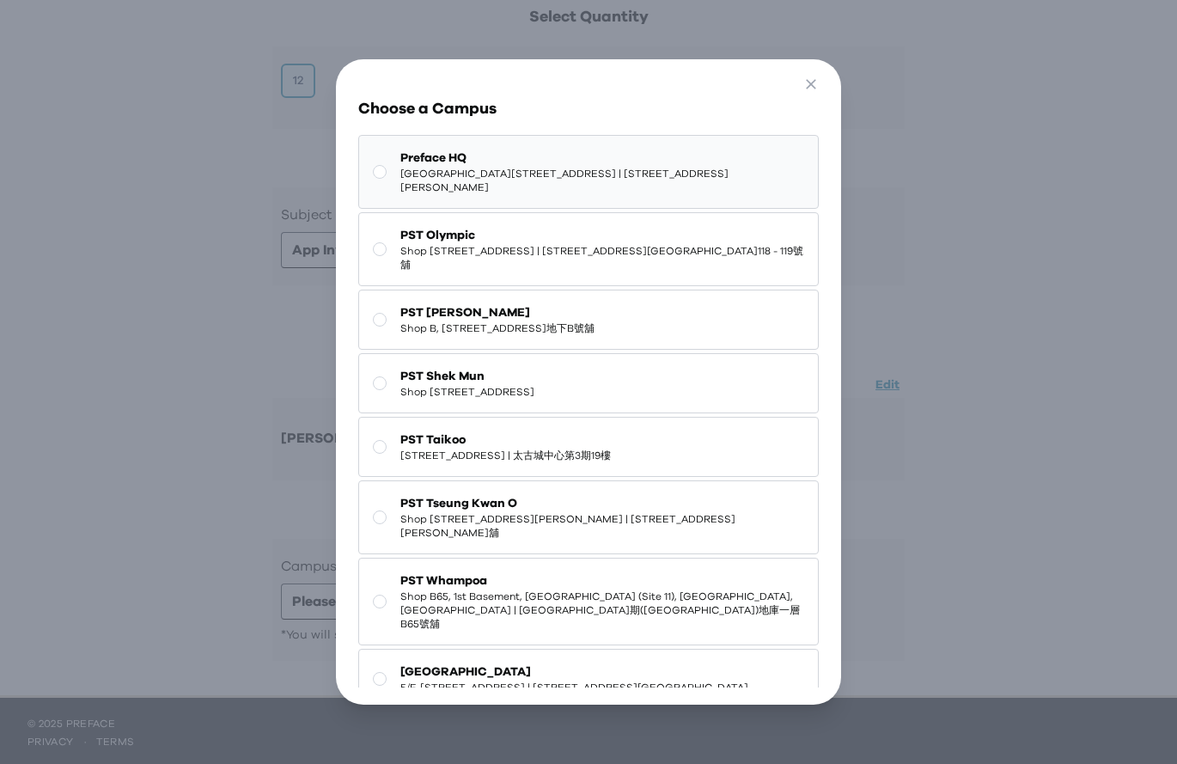
click at [483, 160] on span "Preface HQ" at bounding box center [602, 158] width 404 height 17
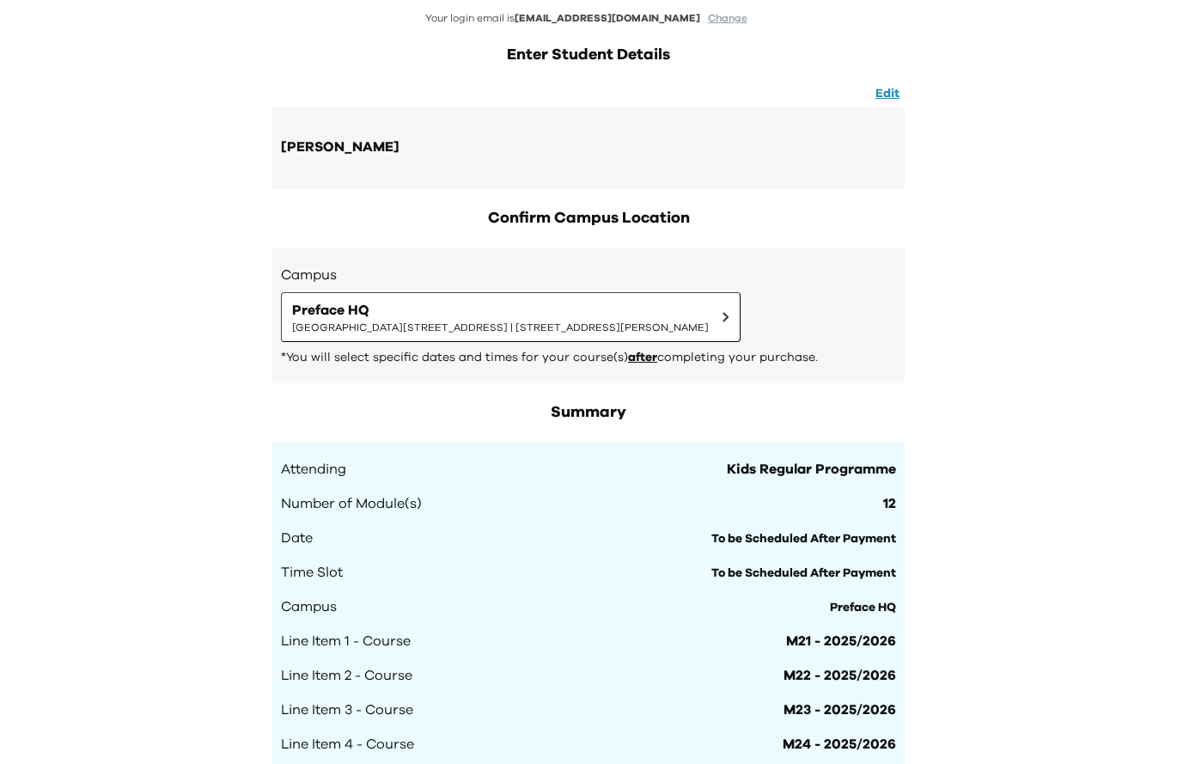
scroll to position [0, 0]
